Goal: Find contact information: Find contact information

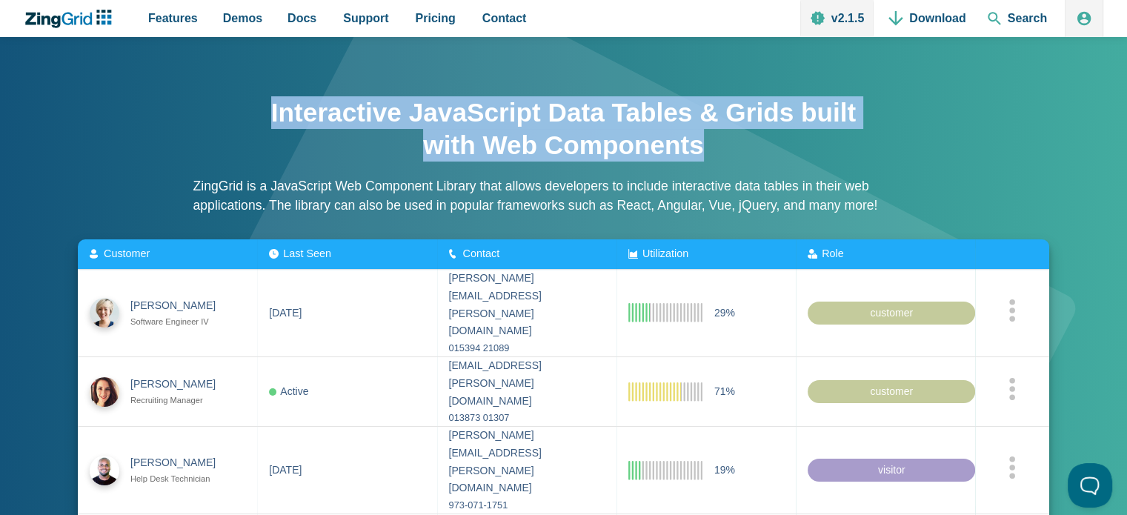
drag, startPoint x: 290, startPoint y: 122, endPoint x: 713, endPoint y: 146, distance: 422.9
click at [713, 146] on h1 "Interactive JavaScript Data Tables & Grids built with Web Components" at bounding box center [563, 128] width 593 height 65
copy h1 "Interactive JavaScript Data Tables & Grids built with Web Components"
click at [816, 74] on div "Interactive JavaScript Data Tables & Grids built with Web Components ZingGrid i…" at bounding box center [563, 380] width 1079 height 687
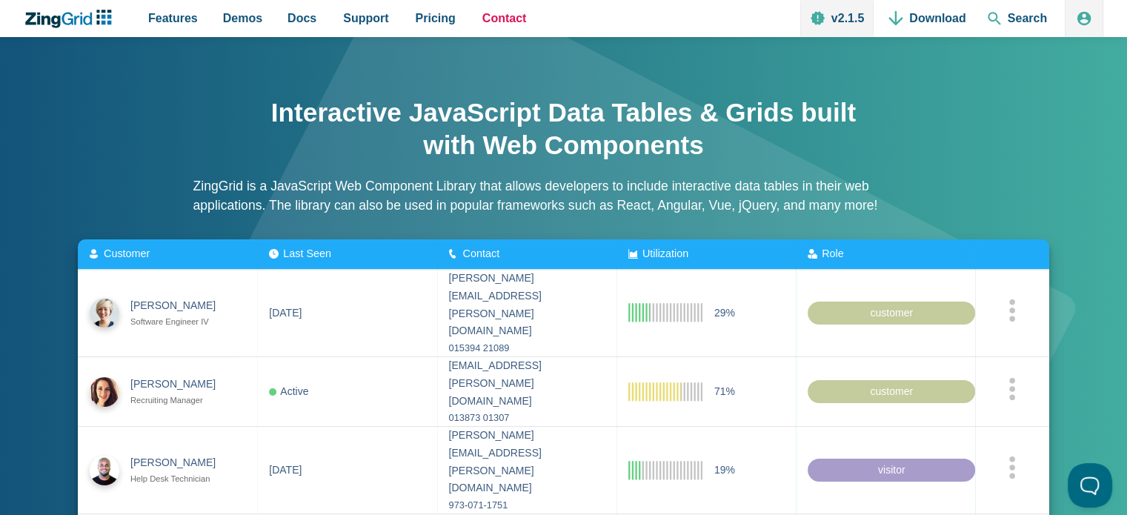
click at [488, 21] on span "Contact" at bounding box center [504, 18] width 44 height 20
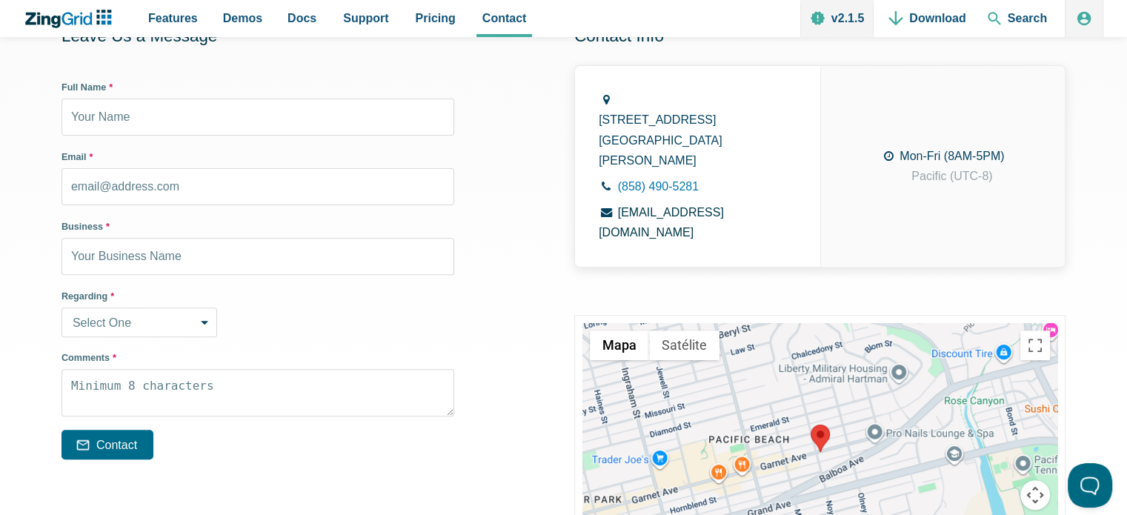
scroll to position [519, 0]
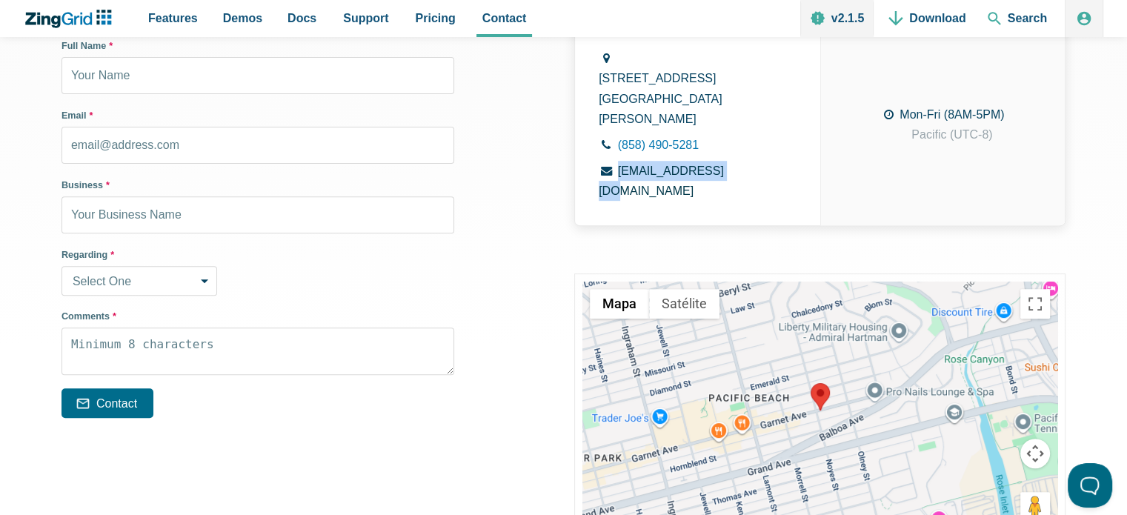
drag, startPoint x: 736, startPoint y: 127, endPoint x: 616, endPoint y: 133, distance: 120.2
click at [616, 161] on li "[EMAIL_ADDRESS][DOMAIN_NAME]" at bounding box center [698, 181] width 198 height 40
copy link "[EMAIL_ADDRESS][DOMAIN_NAME]"
